Goal: Task Accomplishment & Management: Manage account settings

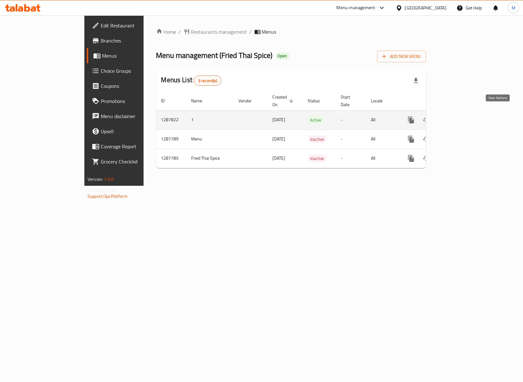
click at [460, 116] on icon "enhanced table" at bounding box center [457, 120] width 8 height 8
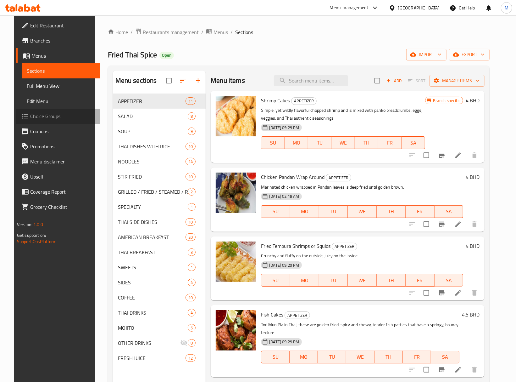
click at [38, 115] on span "Choice Groups" at bounding box center [62, 116] width 65 height 8
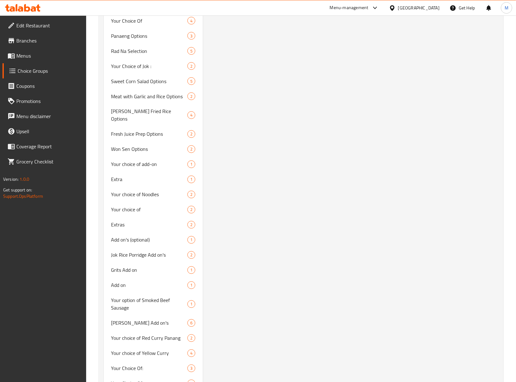
scroll to position [738, 0]
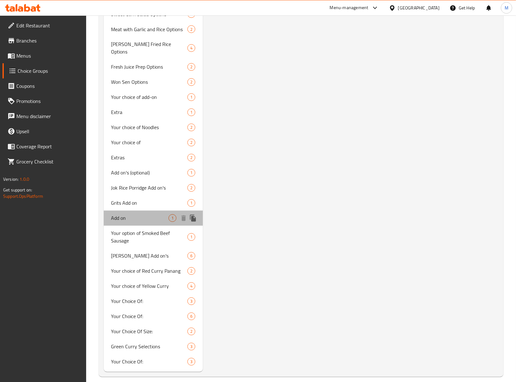
click at [137, 214] on span "Add on" at bounding box center [140, 218] width 58 height 8
type input "Add on"
type input "0"
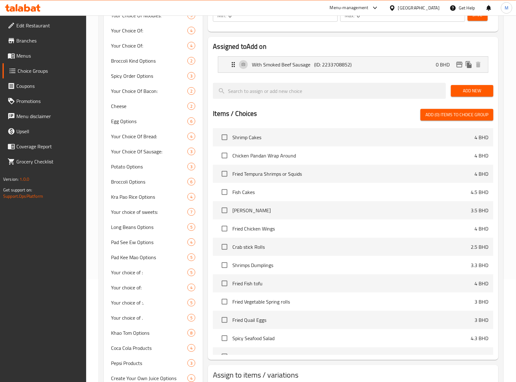
scroll to position [0, 0]
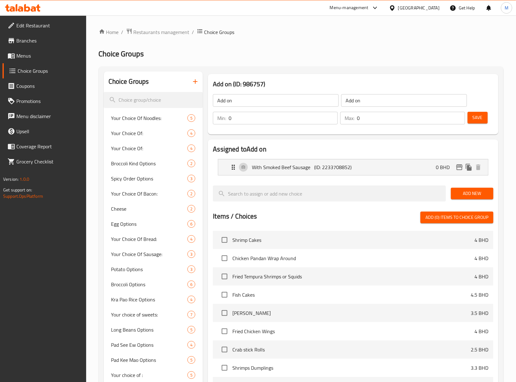
click at [153, 90] on div "Choice Groups" at bounding box center [153, 81] width 99 height 20
click at [152, 99] on input "search" at bounding box center [153, 100] width 99 height 16
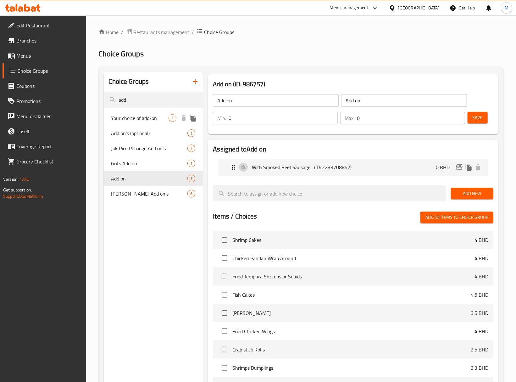
type input "add"
click at [155, 116] on span "Your choice of add-on" at bounding box center [140, 118] width 58 height 8
type input "Your choice of add-on"
type input "إضافة مأكولات بحرية"
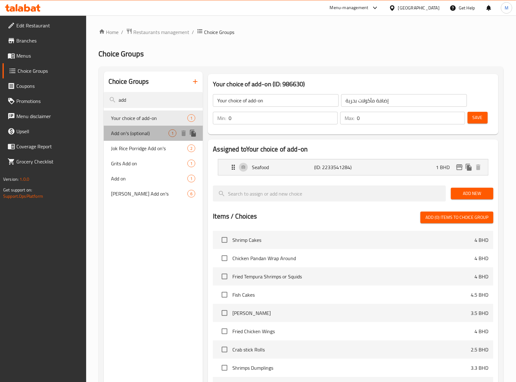
click at [152, 130] on span "Add on's (optional)" at bounding box center [140, 133] width 58 height 8
type input "Add on's (optional)"
type input "إضافات (إختياري)"
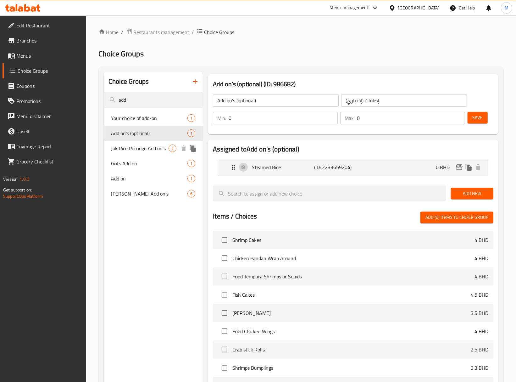
click at [148, 151] on span "Jok Rice Porridge Add on's" at bounding box center [140, 148] width 58 height 8
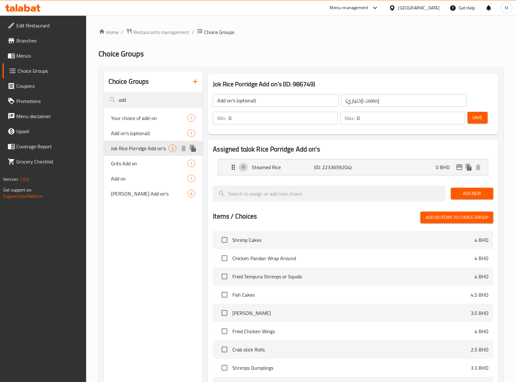
type input "Jok Rice Porridge Add on's"
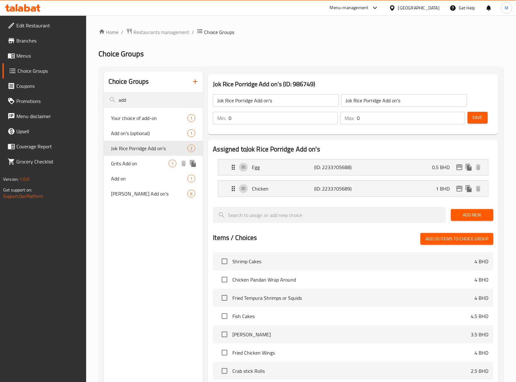
click at [146, 162] on span "Grits Add on" at bounding box center [140, 164] width 58 height 8
type input "Grits Add on"
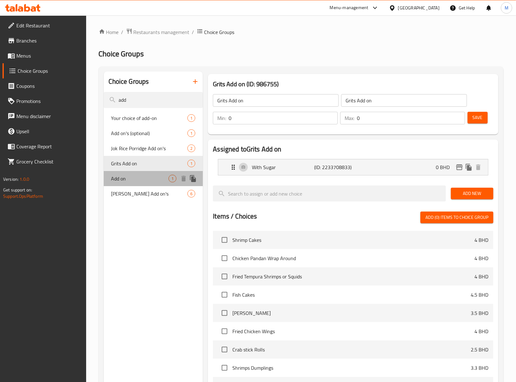
click at [143, 177] on span "Add on" at bounding box center [140, 179] width 58 height 8
type input "Add on"
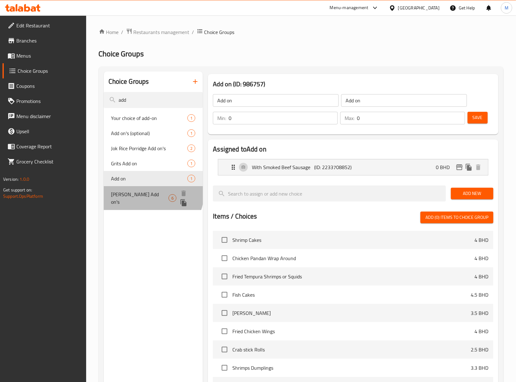
click at [145, 191] on span "Tom Yum Add on's" at bounding box center [140, 197] width 58 height 15
type input "Tom Yum Add on's"
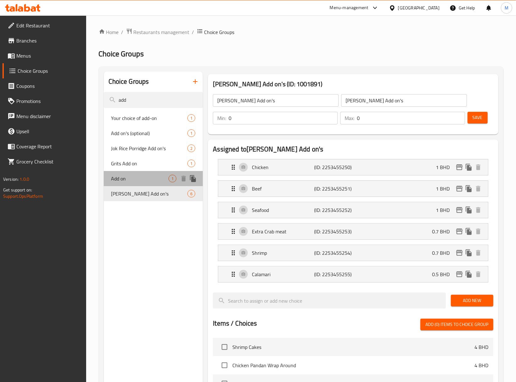
click at [141, 181] on span "Add on" at bounding box center [140, 179] width 58 height 8
type input "Add on"
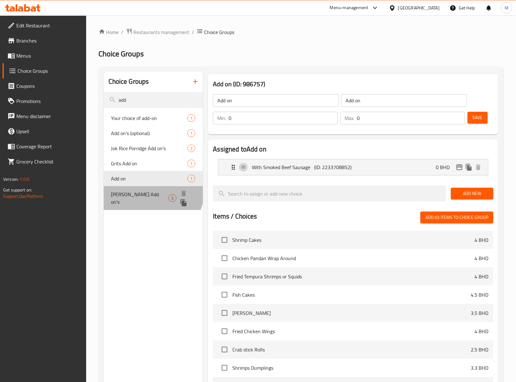
click at [143, 188] on div "Tom Yum Add on's 6" at bounding box center [153, 198] width 99 height 24
type input "Tom Yum Add on's"
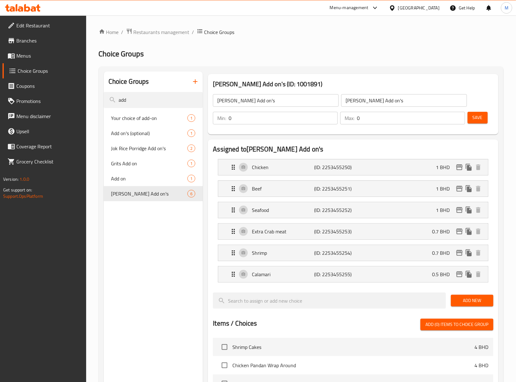
click at [404, 101] on input "Tom Yum Add on's" at bounding box center [404, 100] width 126 height 13
type input "Y"
type input "إضافات توم يوم:"
click at [478, 121] on span "Save" at bounding box center [478, 118] width 10 height 8
click at [385, 274] on div "Calamari (ID: 2253455255) 0.5 BHD" at bounding box center [355, 274] width 251 height 16
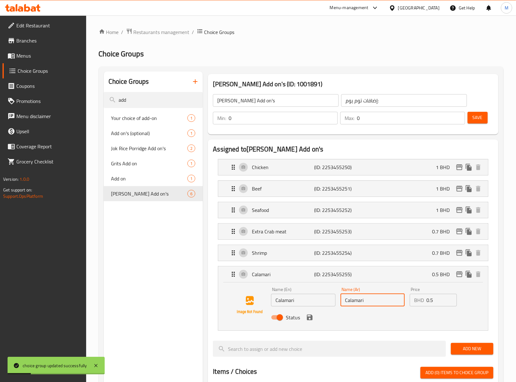
click at [377, 305] on input "Calamari" at bounding box center [373, 300] width 64 height 13
click at [314, 322] on div "Status" at bounding box center [373, 317] width 208 height 17
click at [312, 320] on icon "save" at bounding box center [310, 317] width 6 height 6
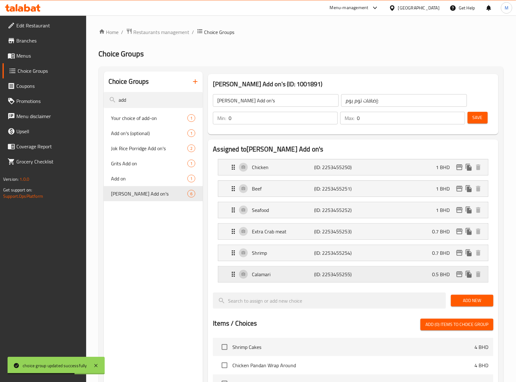
type input "كاليماري"
click at [373, 254] on div "Shrimp (ID: 2253455254) 0.7 BHD" at bounding box center [355, 253] width 251 height 16
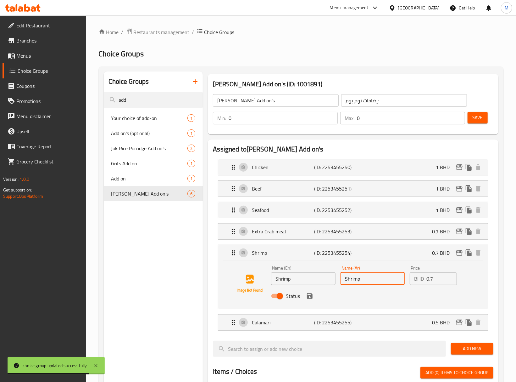
click at [364, 282] on input "Shrimp" at bounding box center [373, 278] width 64 height 13
click at [315, 299] on div "Status" at bounding box center [373, 295] width 208 height 17
click at [312, 299] on icon "save" at bounding box center [310, 296] width 6 height 6
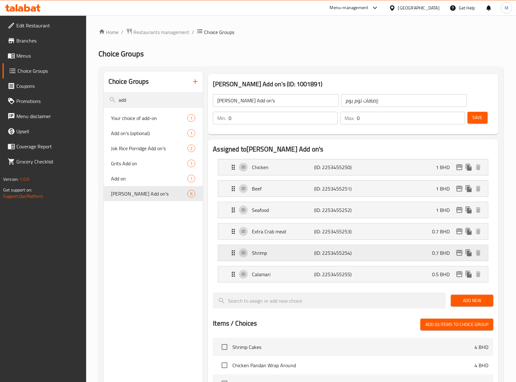
type input "روبيان"
click at [376, 236] on div "Extra Crab meat (ID: 2253455253) 0.7 BHD" at bounding box center [355, 231] width 251 height 16
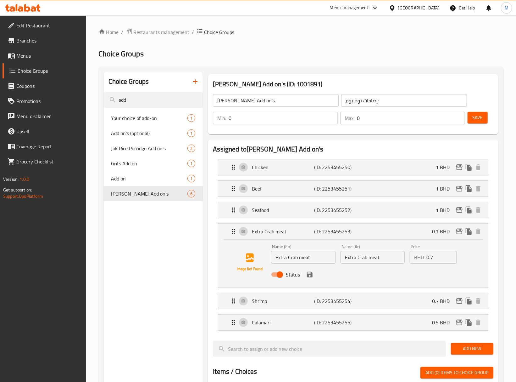
click at [375, 264] on div "Name (Ar) Extra Crab meat Name (Ar)" at bounding box center [372, 254] width 69 height 24
click at [376, 260] on input "Extra Crab meat" at bounding box center [373, 257] width 64 height 13
click at [311, 277] on icon "save" at bounding box center [310, 275] width 6 height 6
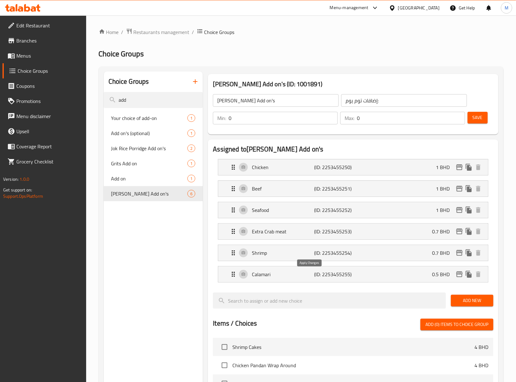
type input "لحم كابوريا إضافي"
click at [364, 214] on div "Seafood (ID: 2253455252) 1 BHD" at bounding box center [355, 210] width 251 height 16
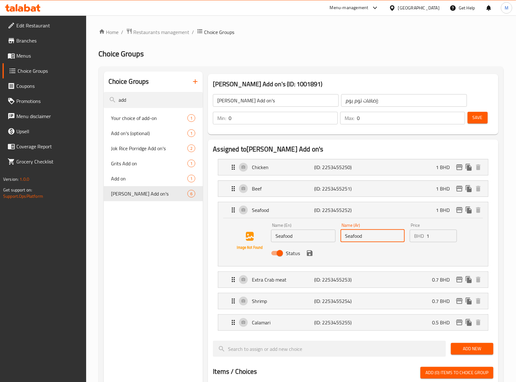
click at [390, 239] on input "Seafood" at bounding box center [373, 235] width 64 height 13
click at [312, 256] on icon "save" at bounding box center [310, 253] width 8 height 8
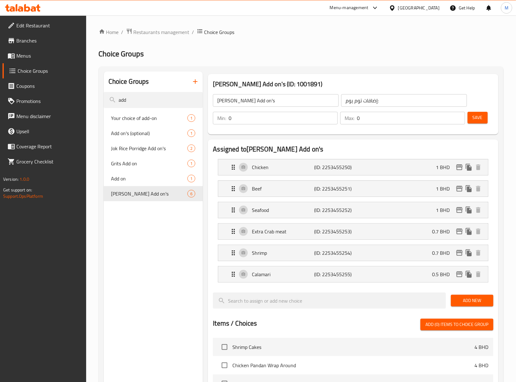
type input "سي فود"
click at [362, 190] on div "Beef (ID: 2253455251) 1 BHD" at bounding box center [355, 189] width 251 height 16
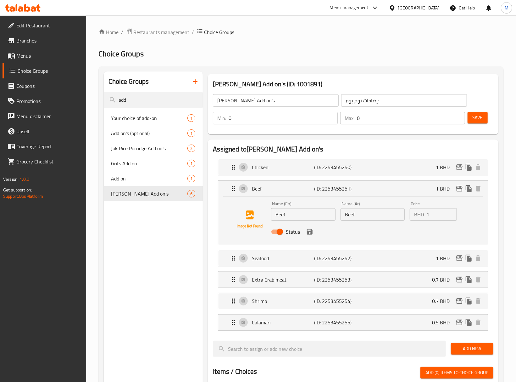
click at [368, 218] on input "Beef" at bounding box center [373, 214] width 64 height 13
click at [311, 235] on icon "save" at bounding box center [310, 232] width 8 height 8
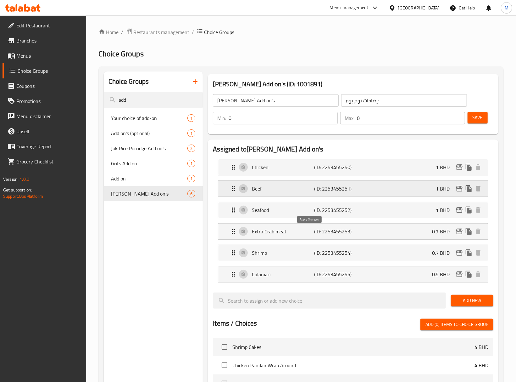
type input "لحم"
click at [364, 173] on div "Chicken (ID: 2253455250) 1 BHD" at bounding box center [355, 167] width 251 height 16
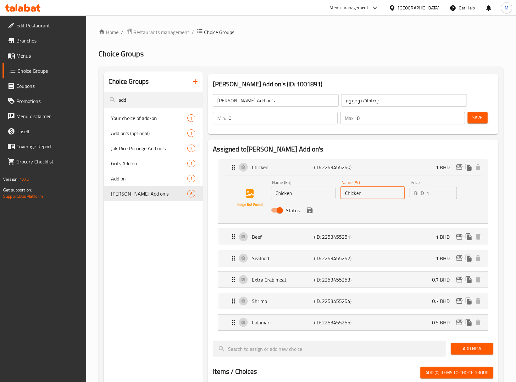
click at [363, 191] on input "Chicken" at bounding box center [373, 193] width 64 height 13
click at [311, 213] on icon "save" at bounding box center [310, 210] width 6 height 6
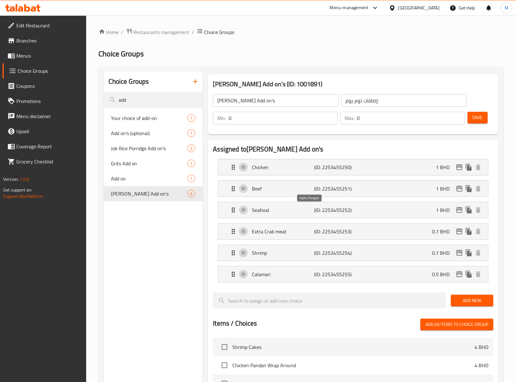
type input "دجاج"
click at [485, 121] on button "Save" at bounding box center [478, 118] width 20 height 12
click at [135, 121] on span "Your choice of add-on" at bounding box center [140, 118] width 58 height 8
type input "Your choice of add-on"
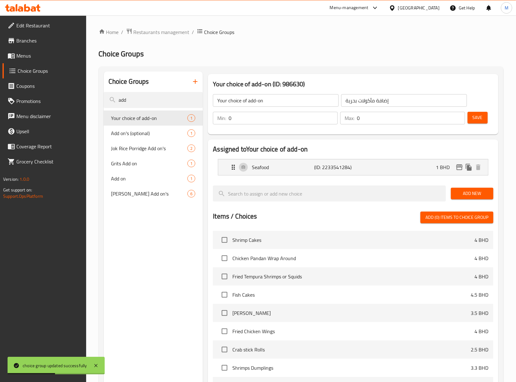
click at [420, 99] on input "إضافة مأكولات بحرية" at bounding box center [404, 100] width 126 height 13
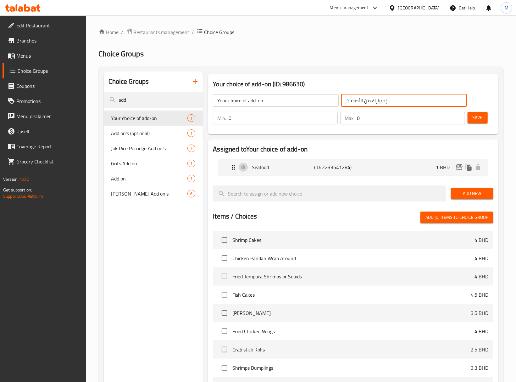
type input "إختيارك من الأضافات"
click at [475, 121] on span "Save" at bounding box center [478, 118] width 10 height 8
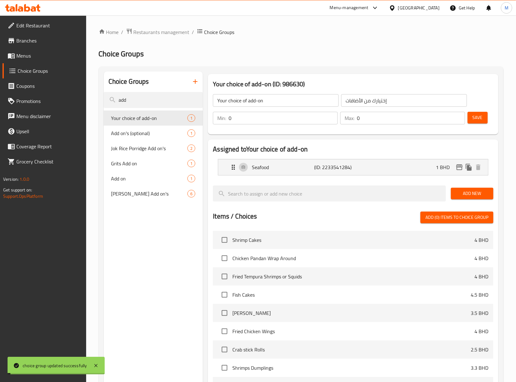
click at [406, 167] on div "Seafood (ID: 2233541284) 1 BHD" at bounding box center [355, 167] width 251 height 16
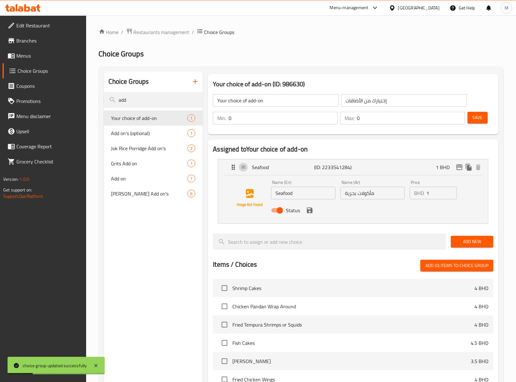
click at [312, 211] on icon "save" at bounding box center [310, 210] width 6 height 6
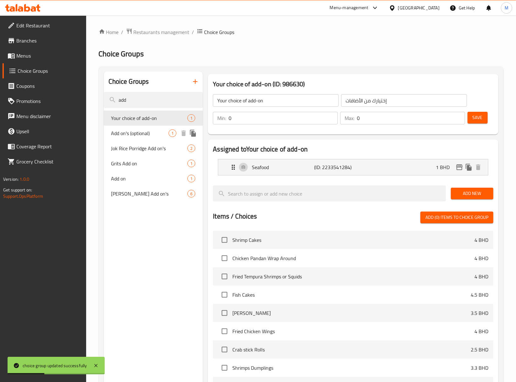
click at [153, 133] on span "Add on's (optional)" at bounding box center [140, 133] width 58 height 8
type input "Add on's (optional)"
type input "إضافات (إختياري)"
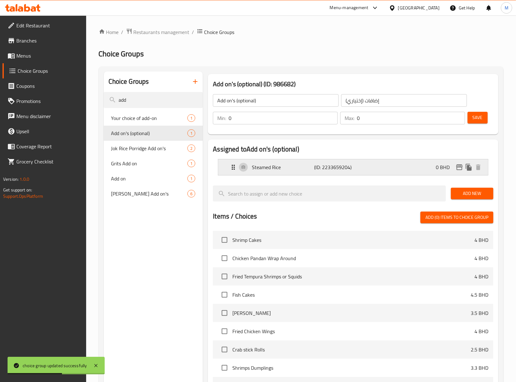
click at [355, 166] on p "(ID: 2233659204)" at bounding box center [336, 167] width 42 height 8
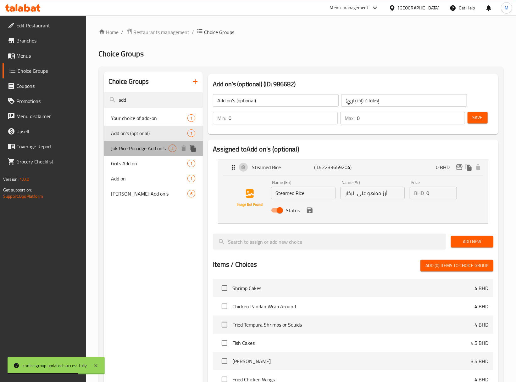
click at [133, 151] on span "Jok Rice Porridge Add on's" at bounding box center [140, 148] width 58 height 8
type input "Jok Rice Porridge Add on's"
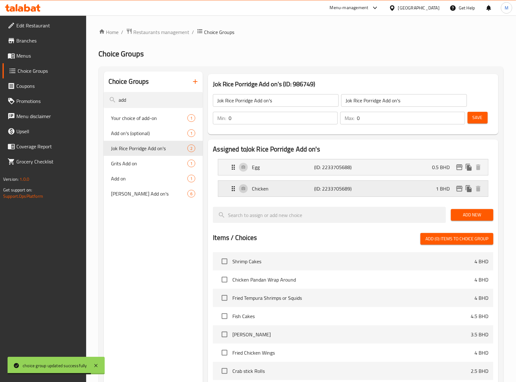
click at [369, 187] on div "Chicken (ID: 2233705689) 1 BHD" at bounding box center [355, 189] width 251 height 16
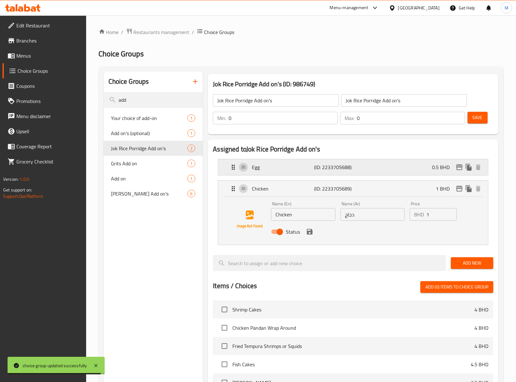
click at [370, 169] on div "Egg (ID: 2233705688) 0.5 BHD" at bounding box center [355, 167] width 251 height 16
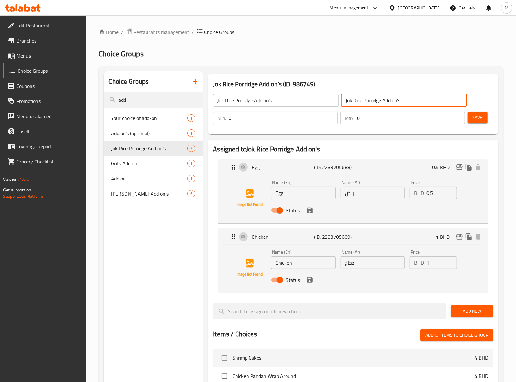
click at [410, 105] on input "Jok Rice Porridge Add on's" at bounding box center [404, 100] width 126 height 13
type input "إضافات أرز جوك بوريدج"
click at [476, 120] on span "Save" at bounding box center [478, 118] width 10 height 8
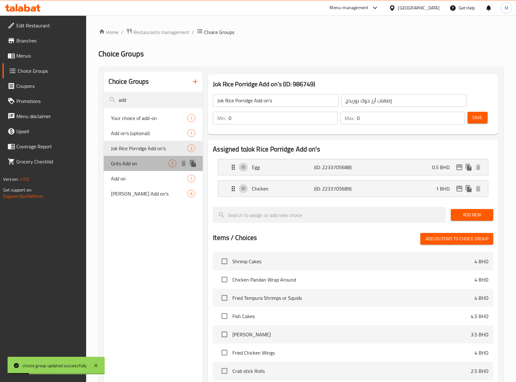
click at [150, 164] on span "Grits Add on" at bounding box center [140, 164] width 58 height 8
type input "Grits Add on"
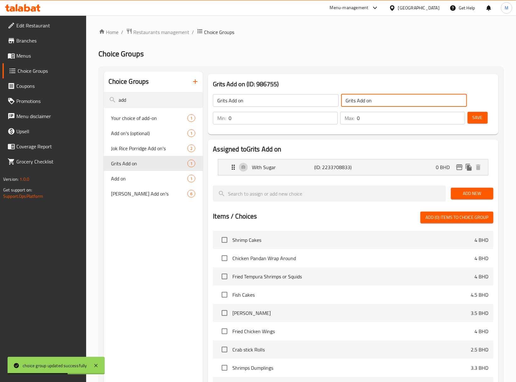
click at [390, 98] on input "Grits Add on" at bounding box center [404, 100] width 126 height 13
type input "إضافات جريتس"
drag, startPoint x: 471, startPoint y: 113, endPoint x: 462, endPoint y: 122, distance: 13.1
click at [471, 113] on button "Save" at bounding box center [478, 118] width 20 height 12
click at [327, 173] on div "With Sugar (ID: 2233708833) 0 BHD" at bounding box center [355, 167] width 251 height 16
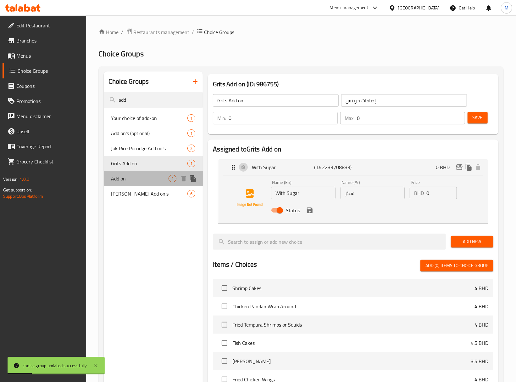
click at [144, 179] on span "Add on" at bounding box center [140, 179] width 58 height 8
type input "Add on"
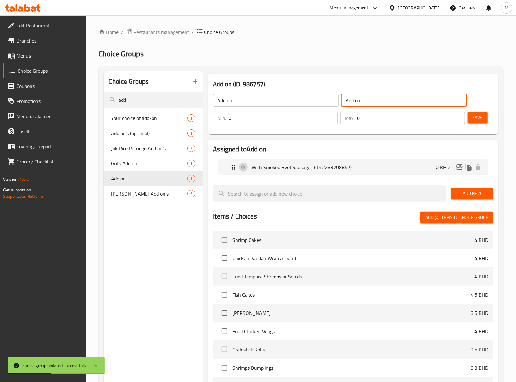
click at [382, 106] on input "Add on" at bounding box center [404, 100] width 126 height 13
click at [349, 166] on p "(ID: 2233708852)" at bounding box center [336, 167] width 42 height 8
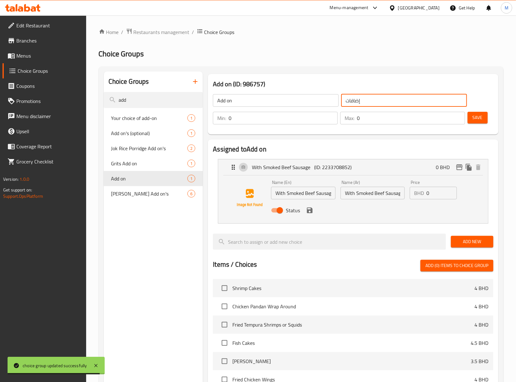
type input "إضافات"
click at [365, 192] on input "With Smoked Beef Sausage" at bounding box center [373, 193] width 64 height 13
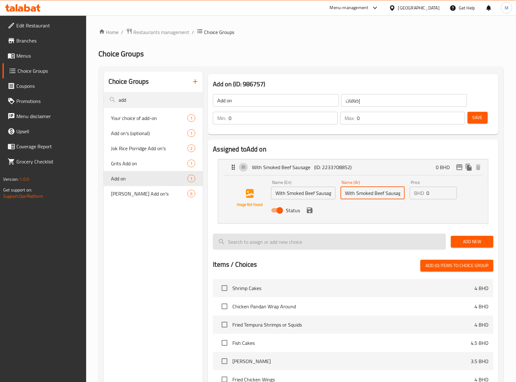
type input "م"
click at [312, 214] on icon "save" at bounding box center [310, 210] width 8 height 8
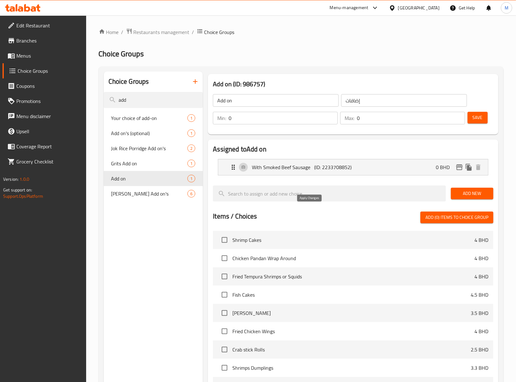
type input "إضافة سوسيس لحم مدخن"
click at [470, 119] on button "Save" at bounding box center [478, 118] width 20 height 12
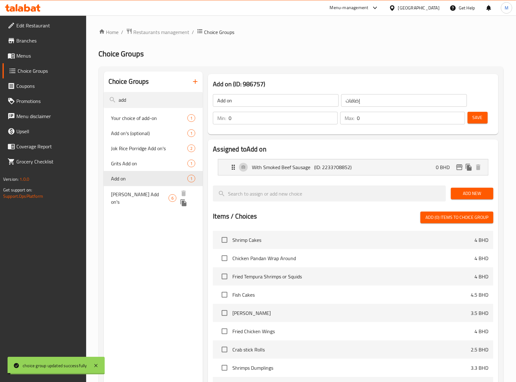
click at [130, 196] on span "Tom Yum Add on's" at bounding box center [140, 197] width 58 height 15
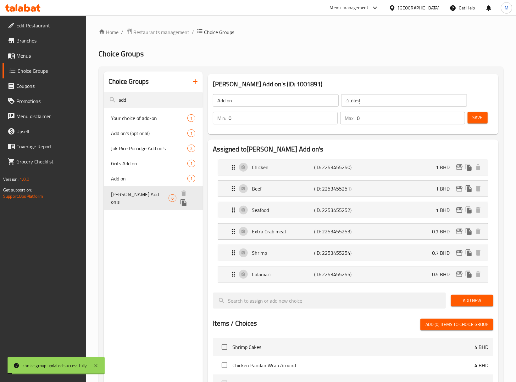
type input "Tom Yum Add on's"
type input "إضافات توم يوم:"
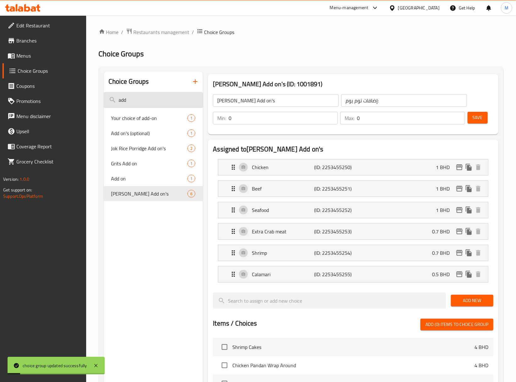
click at [150, 104] on input "add" at bounding box center [153, 100] width 99 height 16
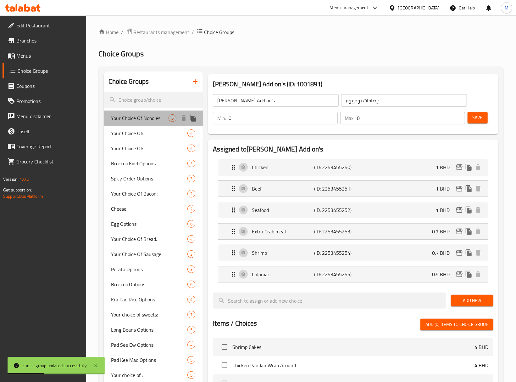
click at [154, 116] on span "Your Choice Of Noodles:" at bounding box center [140, 118] width 58 height 8
type input "Your Choice Of Noodles:"
type input "إختيارك من النودلز:"
type input "1"
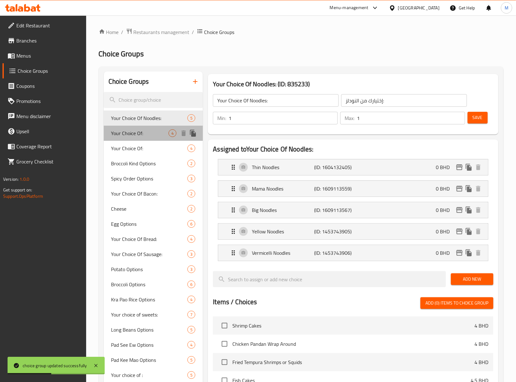
click at [143, 126] on div "Your Choice Of: 4" at bounding box center [153, 133] width 99 height 15
type input "Your Choice Of:"
type input "إختيارك من:"
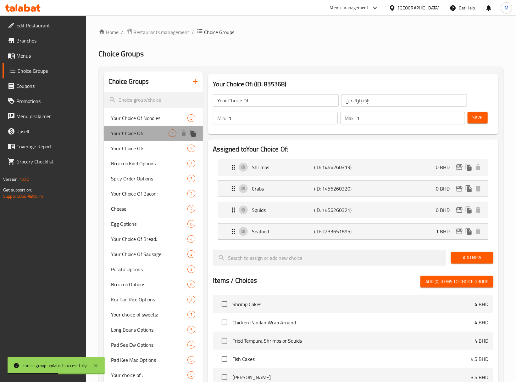
click at [141, 136] on span "Your Choice Of:" at bounding box center [140, 133] width 58 height 8
click at [140, 143] on div "Your Choice Of: 4" at bounding box center [153, 148] width 99 height 15
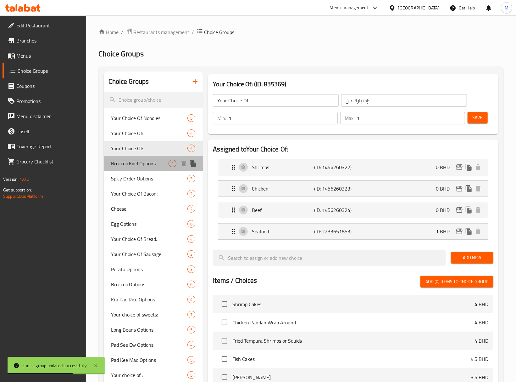
click at [137, 163] on span "Broccoli Kind Options" at bounding box center [140, 164] width 58 height 8
type input "Broccoli Kind Options"
type input "خيارات نوع بروكلي"
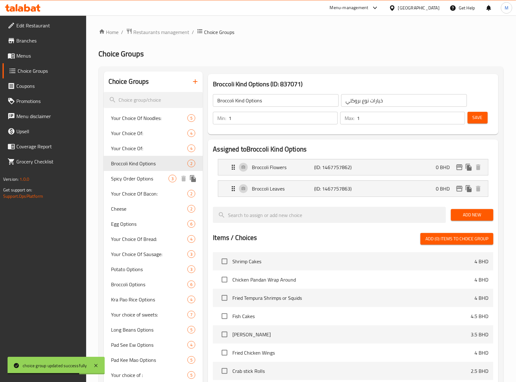
click at [135, 177] on span "Spicy Order Options" at bounding box center [140, 179] width 58 height 8
type input "Spicy Order Options"
type input "خيارات الطلب الحارة"
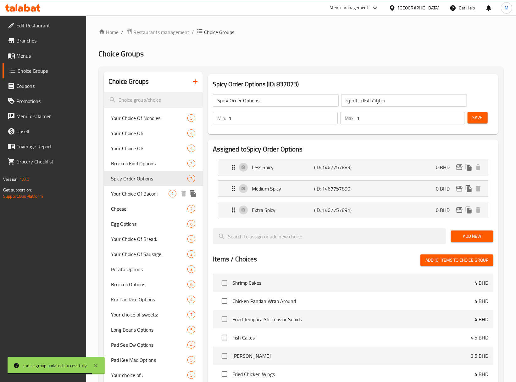
click at [138, 192] on span "Your Choice Of Bacon:" at bounding box center [140, 194] width 58 height 8
type input "Your Choice Of Bacon:"
type input "اختيارك من لحم خنزير مقدد:"
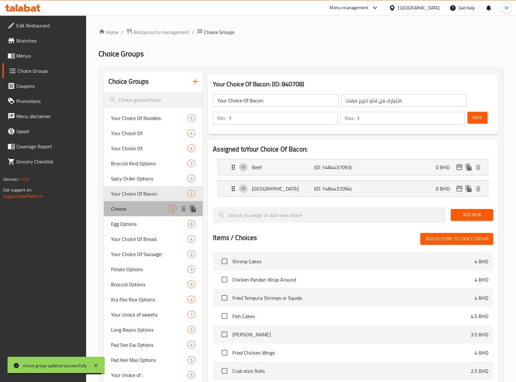
click at [134, 205] on span "Cheese" at bounding box center [140, 209] width 58 height 8
type input "Cheese"
type input "جبن"
type input "0"
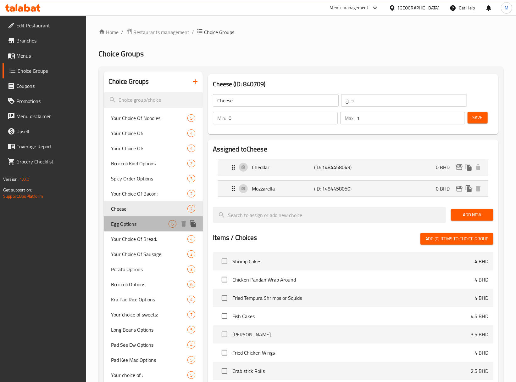
click at [132, 217] on div "Egg Options 6" at bounding box center [153, 223] width 99 height 15
type input "Egg Options"
type input "إختيارك من:"
type input "1"
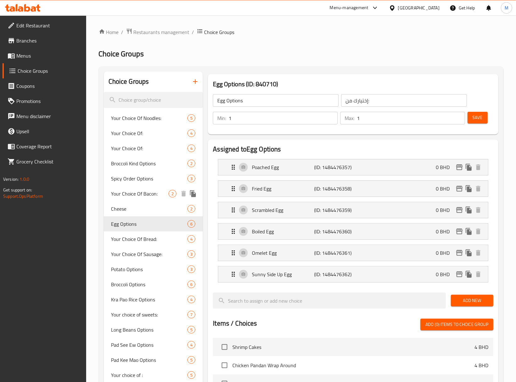
scroll to position [42, 0]
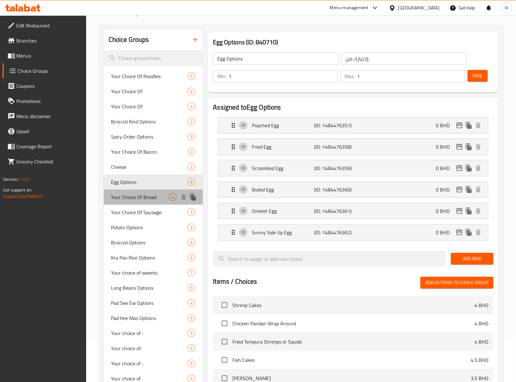
click at [147, 194] on span "Your Choice Of Bread:" at bounding box center [140, 197] width 58 height 8
type input "Your Choice Of Bread:"
type input "اختيارك من خبز:"
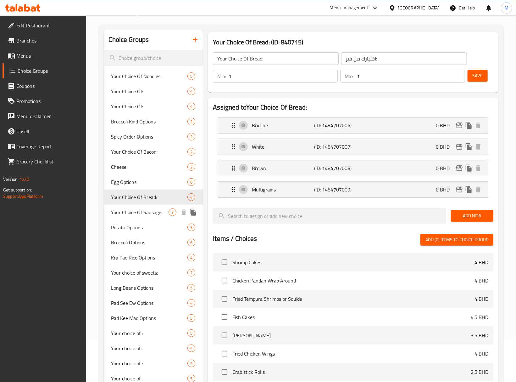
click at [144, 208] on span "Your Choice Of Sausage:" at bounding box center [140, 212] width 58 height 8
type input "Your Choice Of Sausage:"
type input "اختيارك من سجق:"
type input "0"
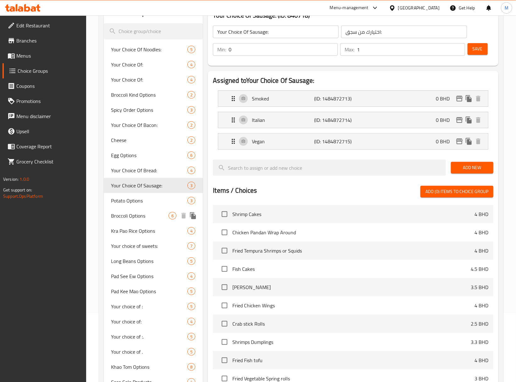
scroll to position [84, 0]
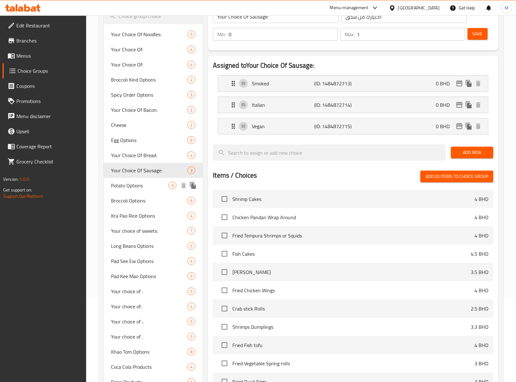
click at [141, 187] on span "Potato Options" at bounding box center [140, 186] width 58 height 8
type input "Potato Options"
type input "خيارات بطاطس"
type input "1"
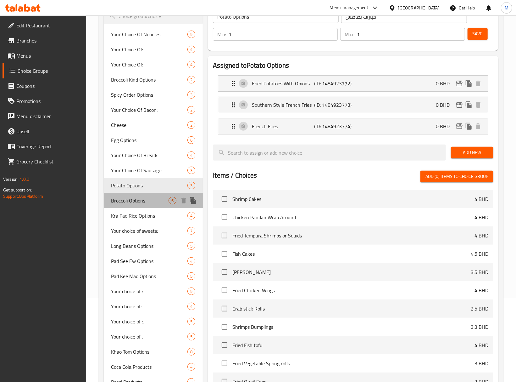
click at [142, 195] on div "Broccoli Options 6" at bounding box center [153, 200] width 99 height 15
type input "Broccoli Options"
type input "خيارات بروكلي"
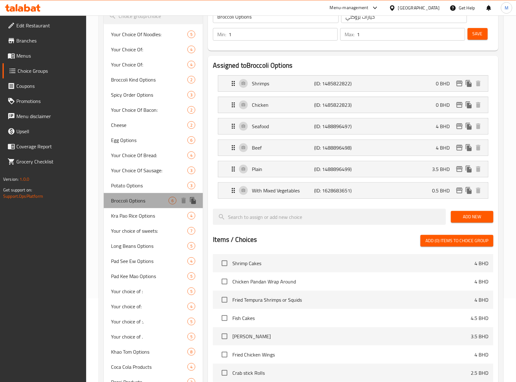
click at [143, 205] on div "Broccoli Options 6" at bounding box center [153, 200] width 99 height 15
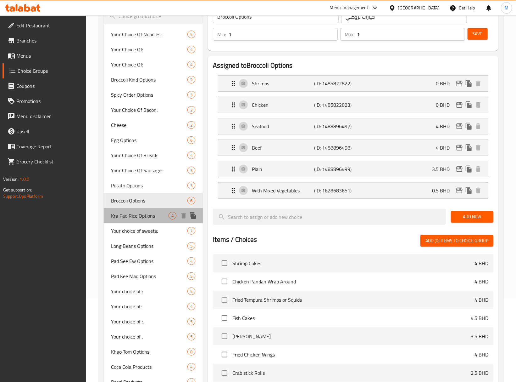
click at [148, 215] on span "Kra Pao Rice Options" at bounding box center [140, 216] width 58 height 8
type input "Kra Pao Rice Options"
type input "خيارات أرز كرا باو"
type input "0"
type input "4"
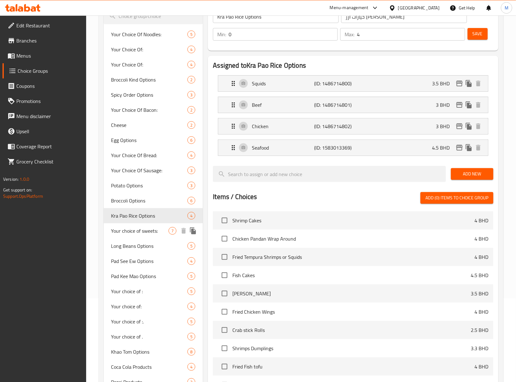
click at [146, 227] on span "Your choice of sweets:" at bounding box center [140, 231] width 58 height 8
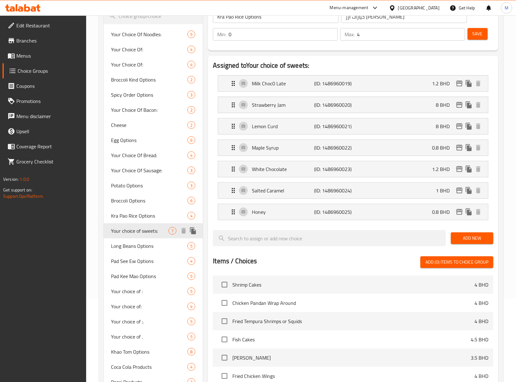
type input "Your choice of sweets:"
type input "اختيارك من حلويات:"
type input "7"
click at [149, 237] on div "Your choice of sweets: 7" at bounding box center [153, 230] width 99 height 15
click at [149, 242] on span "Long Beans Options" at bounding box center [140, 246] width 58 height 8
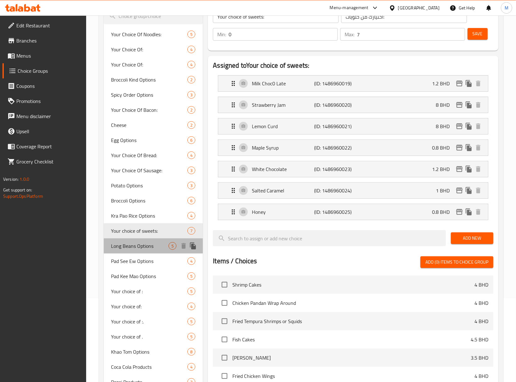
type input "Long Beans Options"
type input "خيارات الفاصوليا الطويلة"
type input "1"
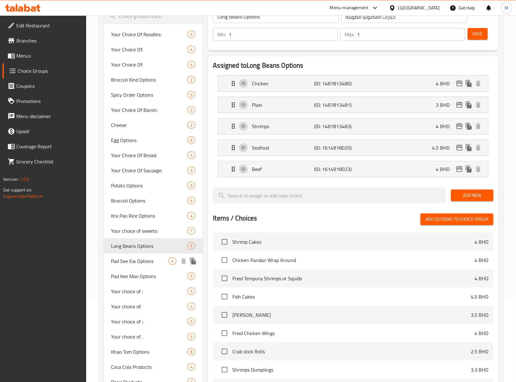
click at [155, 258] on span "Pad See Ew Options" at bounding box center [140, 261] width 58 height 8
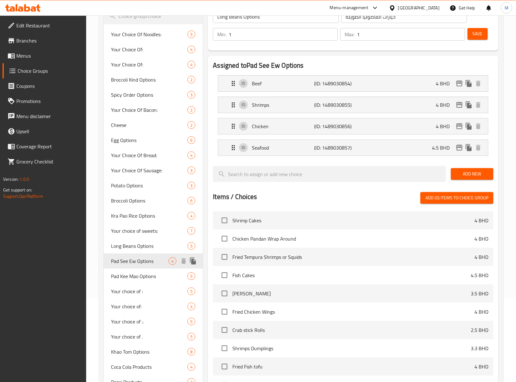
type input "Pad See Ew Options"
type input "باد سي ايو خيارات"
type input "0"
click at [150, 287] on span "Your choice of :" at bounding box center [140, 291] width 58 height 8
type input "Your choice of :"
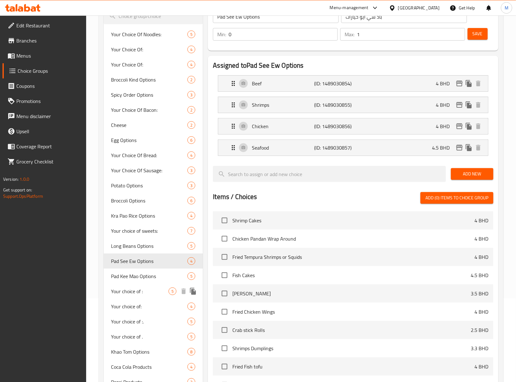
type input "إختيارك من"
type input "0"
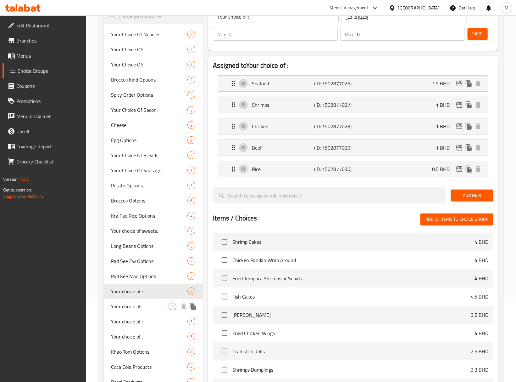
click at [147, 304] on span "Your choice of:" at bounding box center [140, 306] width 58 height 8
type input "Your choice of:"
type input "1"
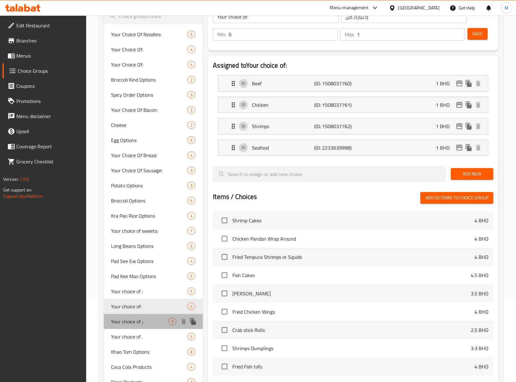
click at [146, 318] on span "Your choice of :." at bounding box center [140, 322] width 58 height 8
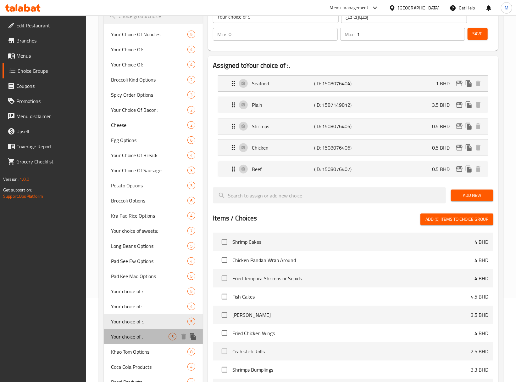
click at [142, 335] on span "Your choice of ." at bounding box center [140, 337] width 58 height 8
type input "Your choice of ."
type input "1"
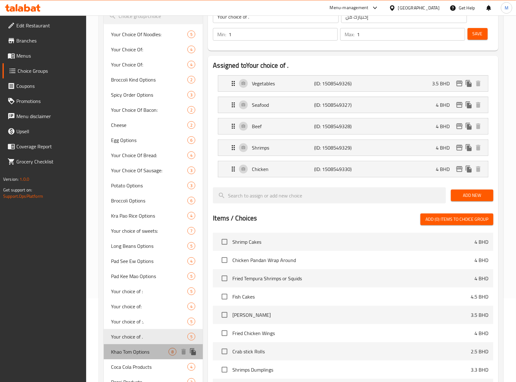
click at [145, 348] on span "Khao Tom Options" at bounding box center [140, 352] width 58 height 8
type input "Khao Tom Options"
type input "خيارات خاو توم"
type input "0"
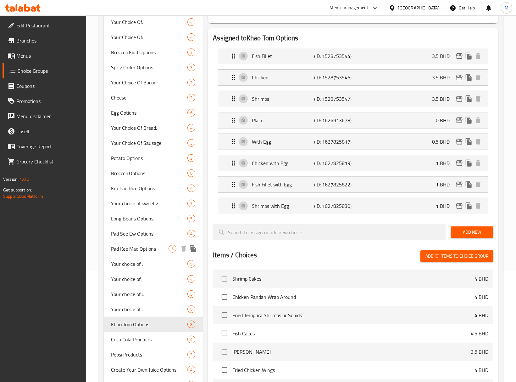
scroll to position [126, 0]
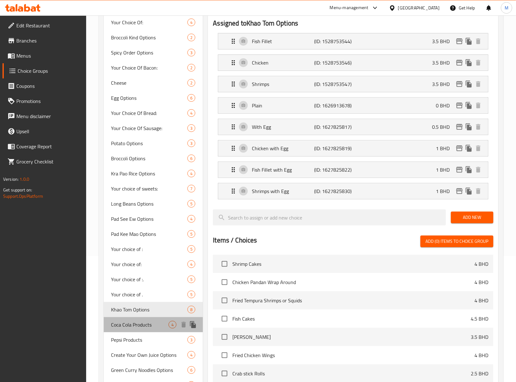
click at [139, 324] on span "Coca Cola Products" at bounding box center [140, 325] width 58 height 8
type input "Coca Cola Products"
type input "منتجات كوكا كولا"
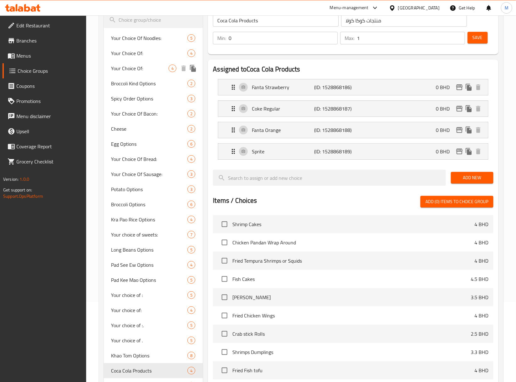
scroll to position [0, 0]
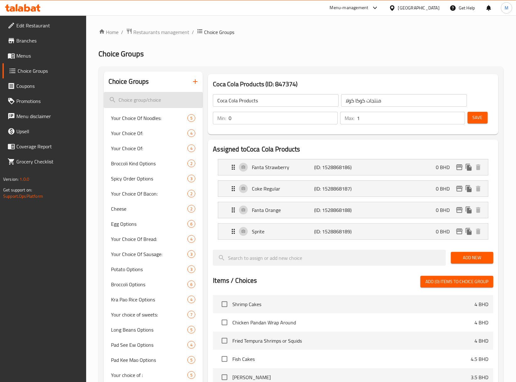
click at [162, 107] on input "search" at bounding box center [153, 100] width 99 height 16
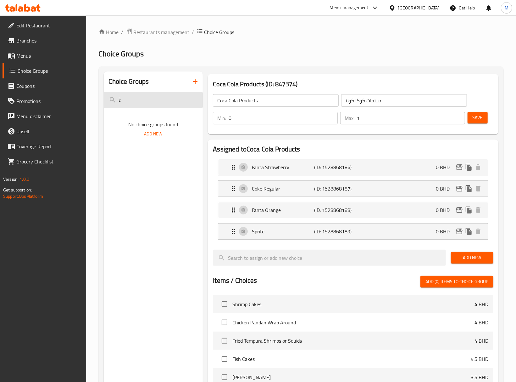
type input "ُ"
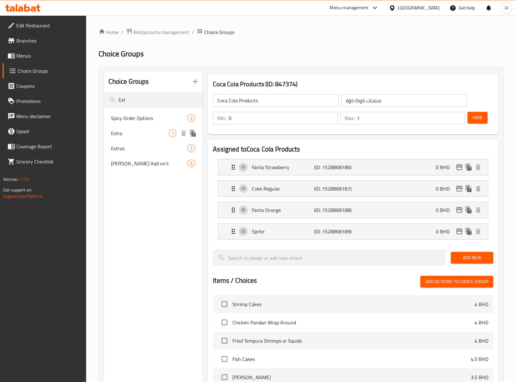
type input "Ext"
click at [142, 134] on span "Extra" at bounding box center [140, 133] width 58 height 8
type input "Extra"
type input "إضافي"
type input "0"
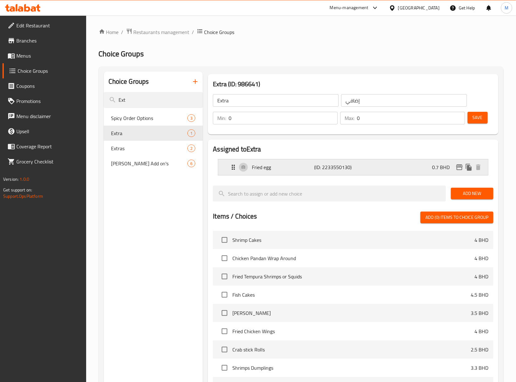
click at [307, 173] on div "Fried egg (ID: 2233550130) 0.7 BHD" at bounding box center [355, 167] width 251 height 16
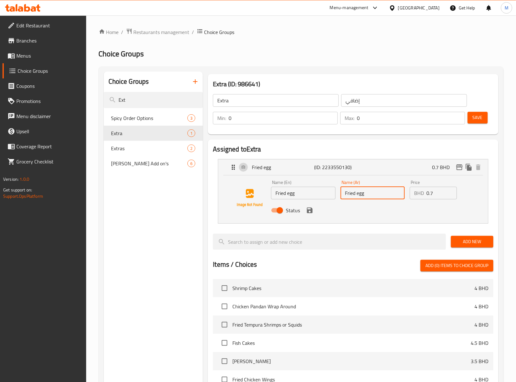
click at [364, 196] on input "Fried egg" at bounding box center [373, 193] width 64 height 13
type input "f"
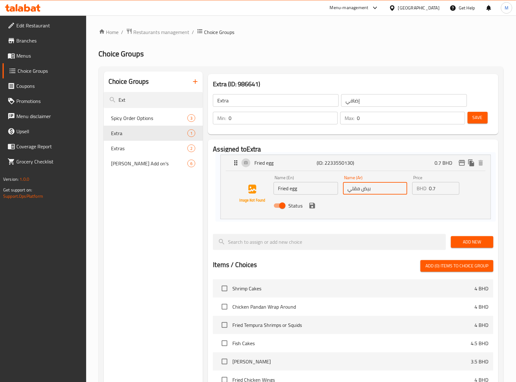
drag, startPoint x: 310, startPoint y: 212, endPoint x: 315, endPoint y: 199, distance: 13.9
click at [315, 201] on nav "Fried egg (ID: 2233550130) 0.7 BHD Name (En) Fried egg Name (En) Name (Ar) بيض …" at bounding box center [353, 191] width 281 height 75
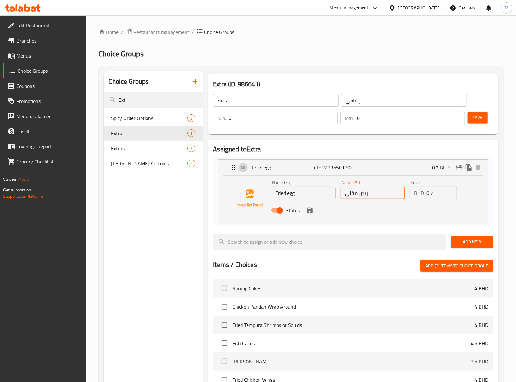
type input "بيض مقلي"
click at [315, 189] on nav "Fried egg (ID: 2233550130) 0.7 BHD Name (En) Fried egg Name (En) Name (Ar) بيض …" at bounding box center [353, 191] width 281 height 75
click at [313, 192] on input "Fried egg" at bounding box center [303, 193] width 64 height 13
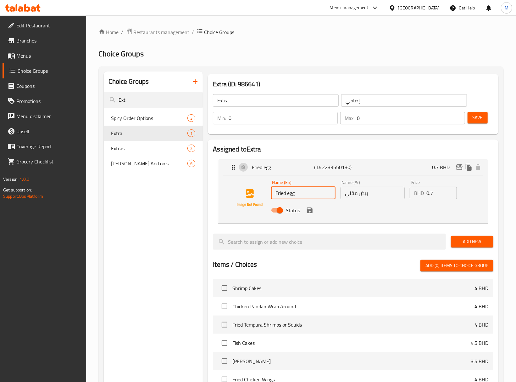
type input "Fried Egg"
click at [312, 210] on icon "save" at bounding box center [310, 210] width 6 height 6
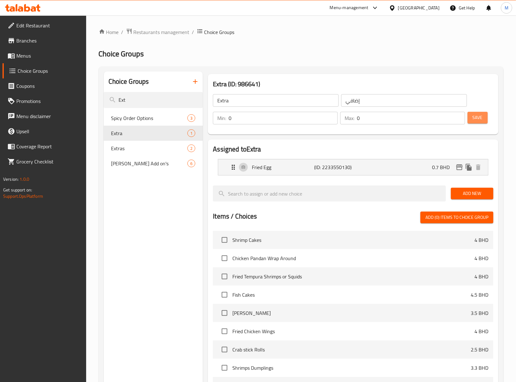
click at [474, 120] on span "Save" at bounding box center [478, 118] width 10 height 8
click at [137, 150] on span "Extras" at bounding box center [140, 148] width 58 height 8
type input "Extras"
type input "إضافات"
type input "2"
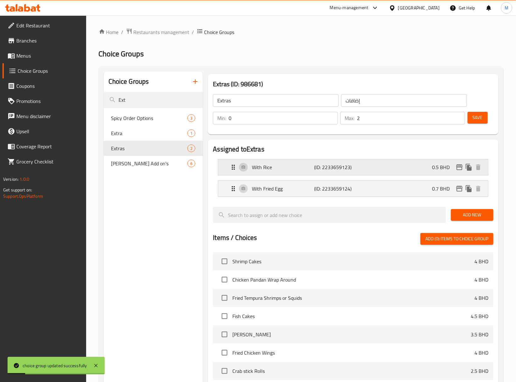
click at [295, 168] on p "With Rice" at bounding box center [283, 167] width 62 height 8
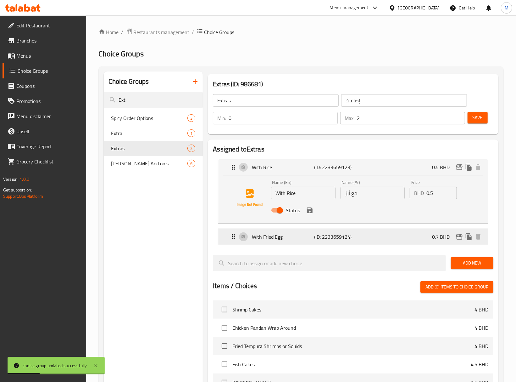
click at [345, 237] on p "(ID: 2233659124)" at bounding box center [336, 237] width 42 height 8
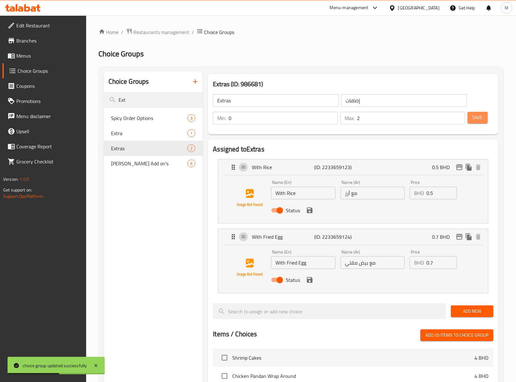
click at [477, 119] on span "Save" at bounding box center [478, 118] width 10 height 8
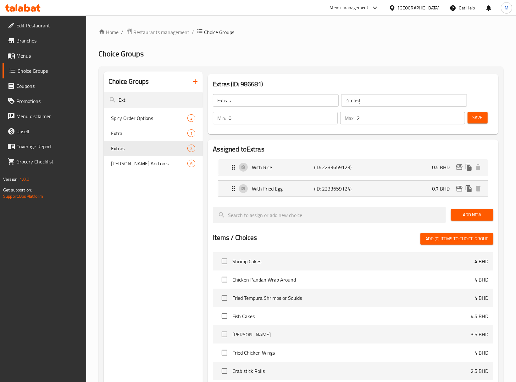
click at [428, 8] on div "Bahrain" at bounding box center [419, 7] width 42 height 7
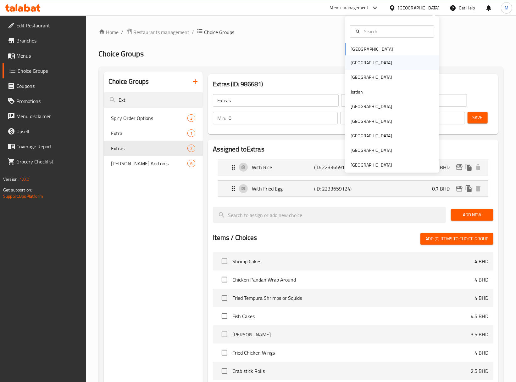
click at [364, 63] on div "Egypt" at bounding box center [392, 62] width 94 height 14
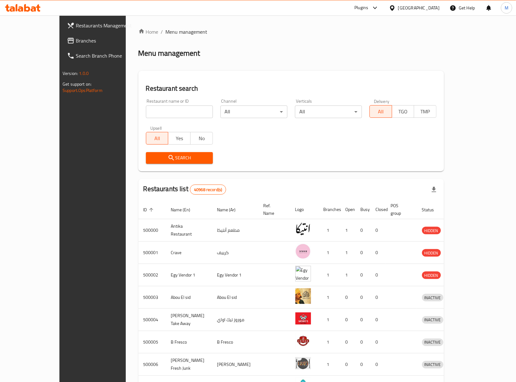
click at [76, 42] on span "Branches" at bounding box center [108, 41] width 65 height 8
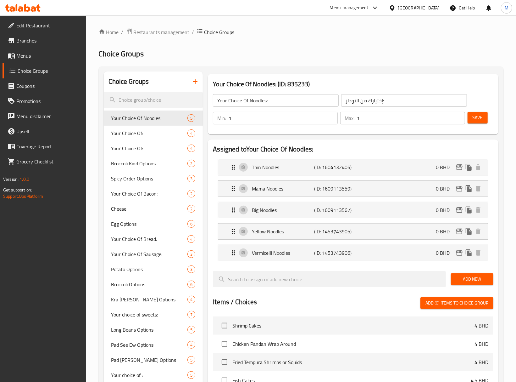
click at [26, 58] on span "Menus" at bounding box center [48, 56] width 65 height 8
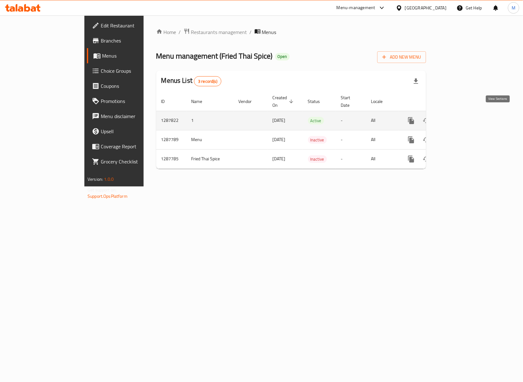
click at [460, 117] on icon "enhanced table" at bounding box center [457, 121] width 8 height 8
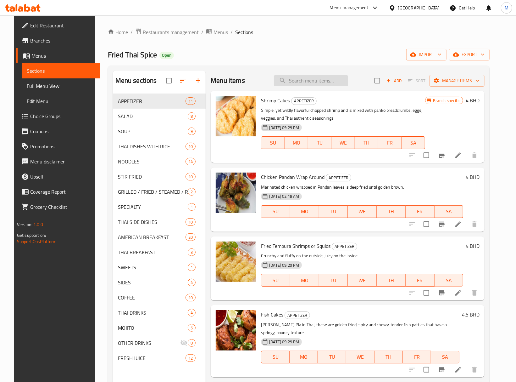
click at [326, 81] on input "search" at bounding box center [311, 80] width 74 height 11
paste input "Khao Man Gai Thai Style Chicken And Rice"
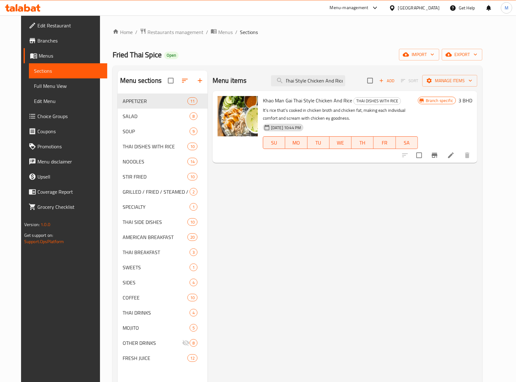
type input "Khao Man Gai Thai Style Chicken And Rice"
click at [454, 156] on icon at bounding box center [451, 155] width 6 height 6
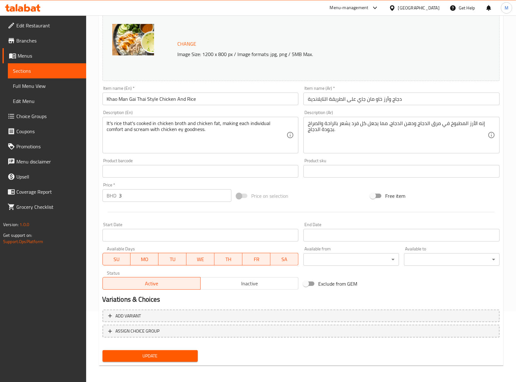
scroll to position [72, 0]
